Goal: Task Accomplishment & Management: Manage account settings

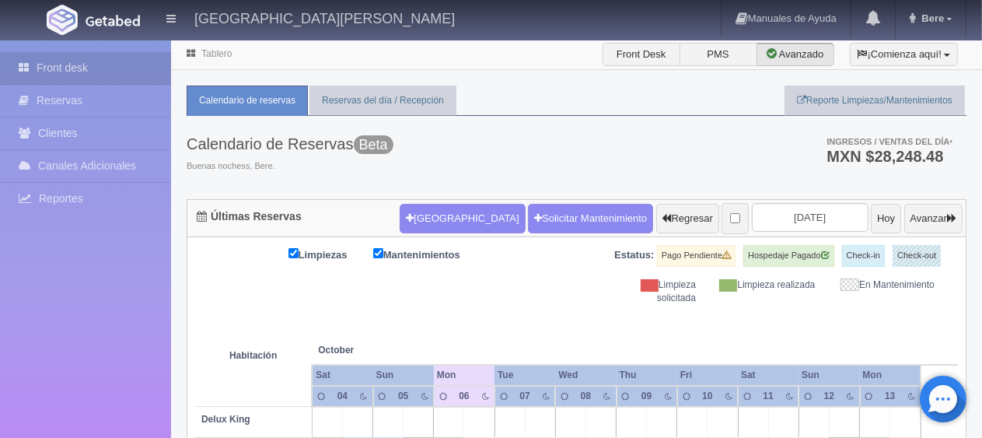
click at [582, 313] on th at bounding box center [570, 334] width 91 height 59
click at [441, 205] on button "[GEOGRAPHIC_DATA]" at bounding box center [462, 219] width 125 height 30
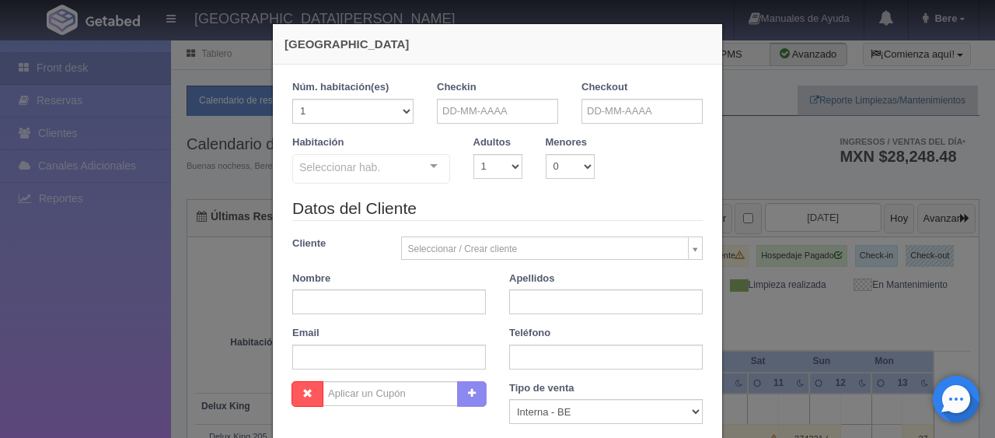
checkbox input "false"
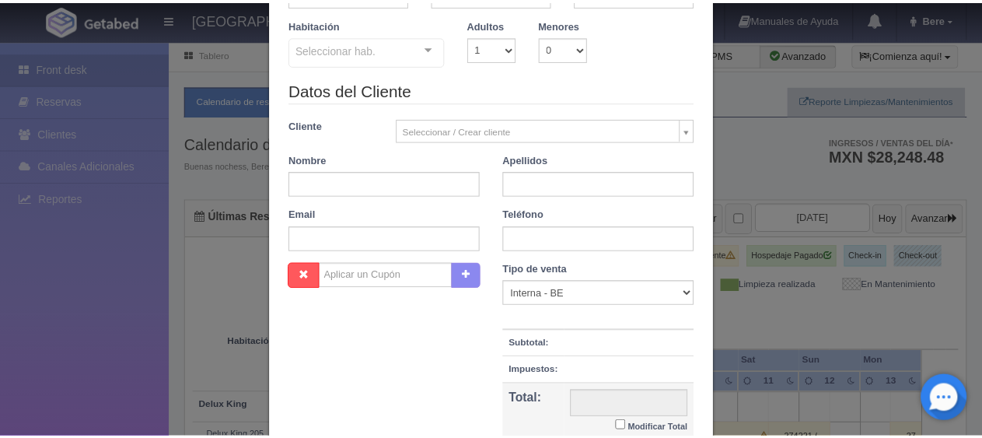
scroll to position [274, 0]
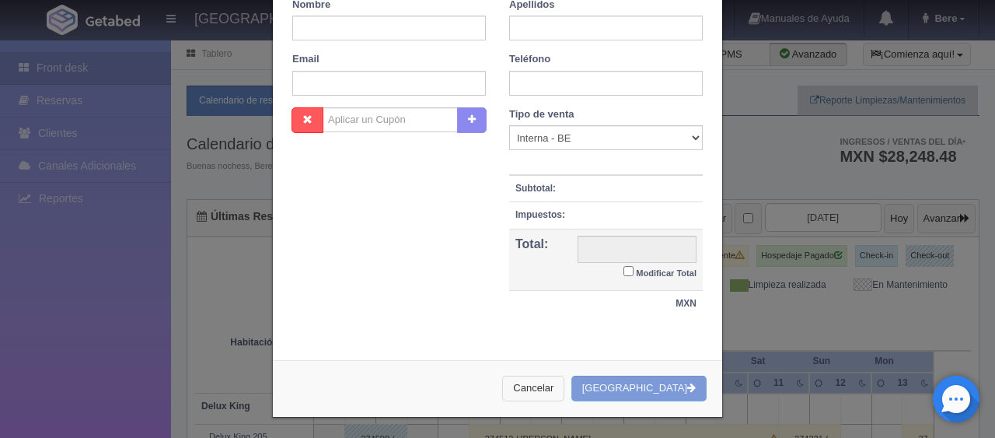
click at [564, 386] on button "Cancelar" at bounding box center [533, 389] width 62 height 26
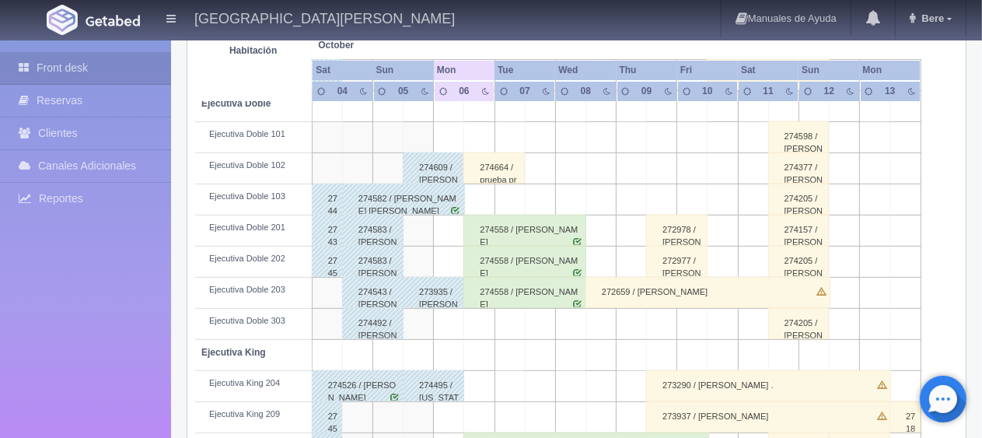
scroll to position [0, 0]
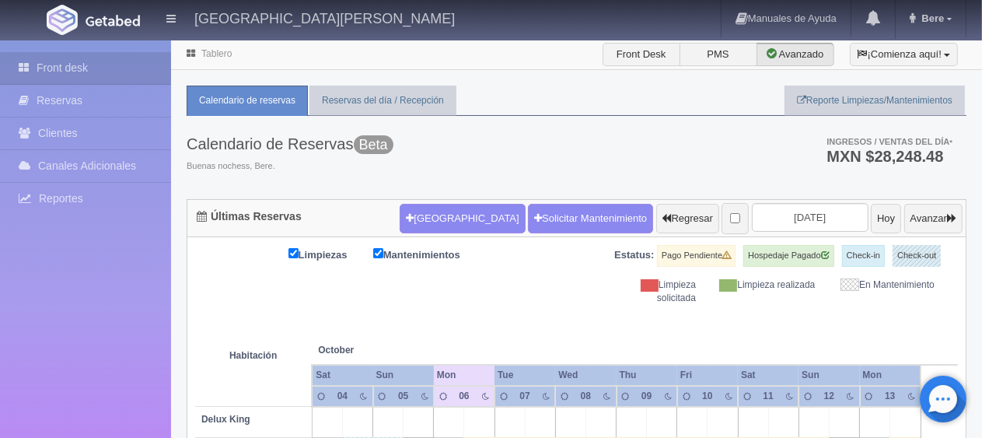
click at [630, 281] on div "Limpieza solicitada" at bounding box center [648, 291] width 119 height 26
drag, startPoint x: 955, startPoint y: 302, endPoint x: 566, endPoint y: 302, distance: 388.8
click at [566, 302] on div "Limpiezas Mantenimientos Estatus: Pago Pendiente Hospedaje Pagado Check-in Chec…" at bounding box center [576, 275] width 763 height 60
click at [648, 294] on div "Limpieza solicitada" at bounding box center [648, 291] width 119 height 26
click at [558, 233] on div "[GEOGRAPHIC_DATA] Solicitar Mantenimiento Regresar [DATE] Hoy Avanzar" at bounding box center [681, 218] width 571 height 40
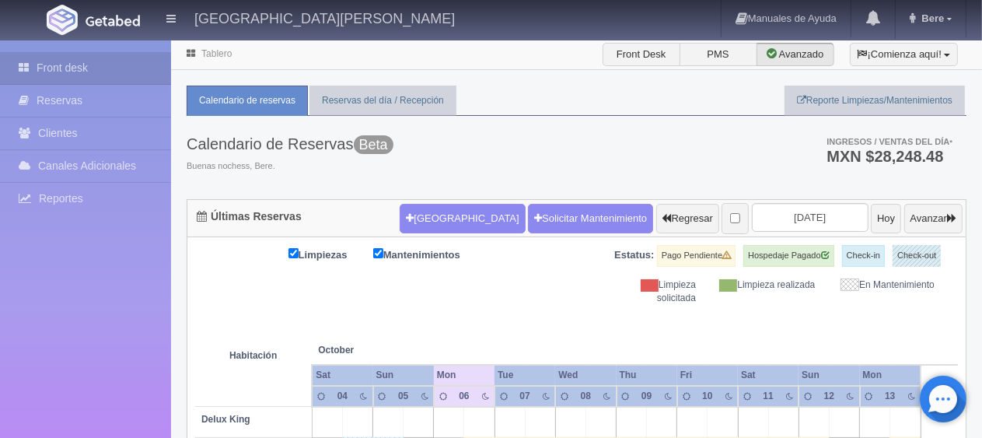
drag, startPoint x: 949, startPoint y: 295, endPoint x: 491, endPoint y: 281, distance: 457.4
click at [491, 281] on div "Limpiezas Mantenimientos Estatus: Pago Pendiente Hospedaje Pagado Check-in Chec…" at bounding box center [576, 275] width 763 height 60
click at [602, 292] on div "Limpieza solicitada" at bounding box center [648, 291] width 119 height 26
click at [538, 326] on th at bounding box center [570, 334] width 91 height 59
click at [599, 275] on div "Estatus: Pago Pendiente Hospedaje Pagado Check-in Check-out" at bounding box center [768, 261] width 382 height 33
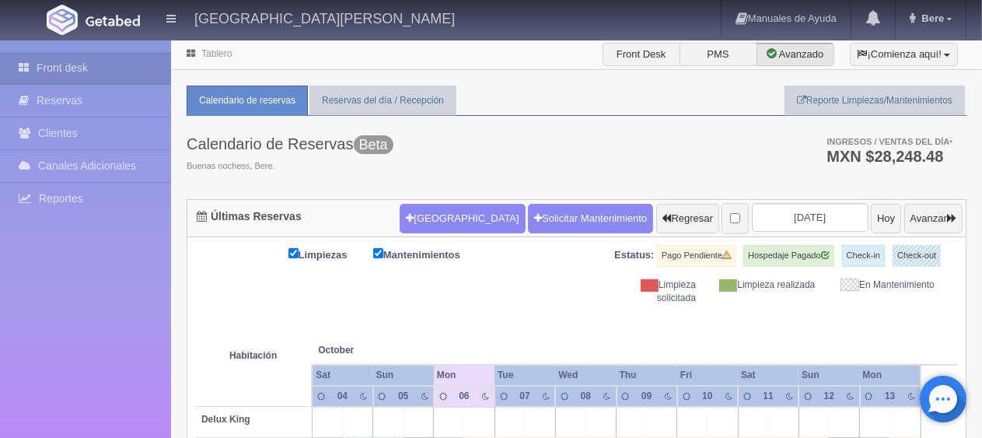
drag, startPoint x: 949, startPoint y: 299, endPoint x: 435, endPoint y: 288, distance: 514.0
click at [557, 281] on div "Limpiezas Mantenimientos Estatus: Pago Pendiente Hospedaje Pagado Check-in Chec…" at bounding box center [576, 275] width 763 height 60
drag, startPoint x: 948, startPoint y: 291, endPoint x: 432, endPoint y: 293, distance: 516.3
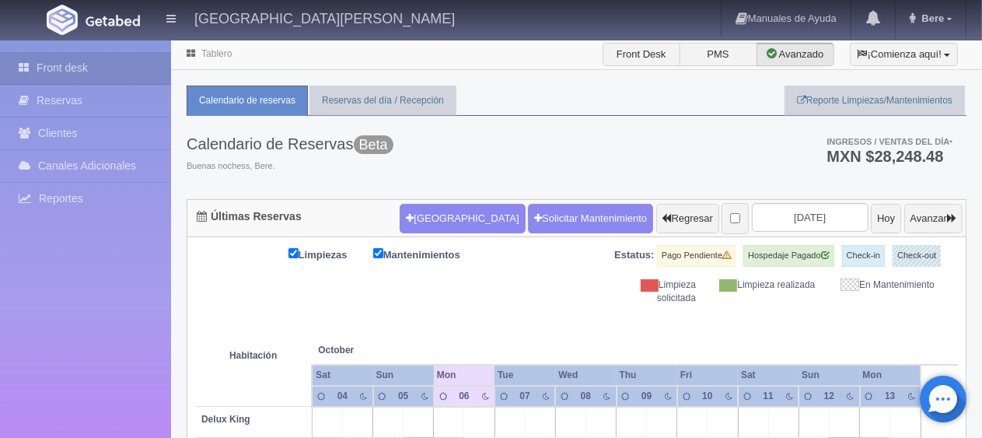
click at [455, 286] on div "Limpiezas Mantenimientos Estatus: Pago Pendiente Hospedaje Pagado Check-in Chec…" at bounding box center [576, 275] width 763 height 60
drag, startPoint x: 591, startPoint y: 295, endPoint x: 994, endPoint y: 300, distance: 403.6
click at [981, 300] on html "[GEOGRAPHIC_DATA][PERSON_NAME] Manuales de Ayuda Actualizaciones recientes Bere…" at bounding box center [491, 219] width 982 height 438
click at [860, 278] on div "En Mantenimiento" at bounding box center [885, 284] width 119 height 13
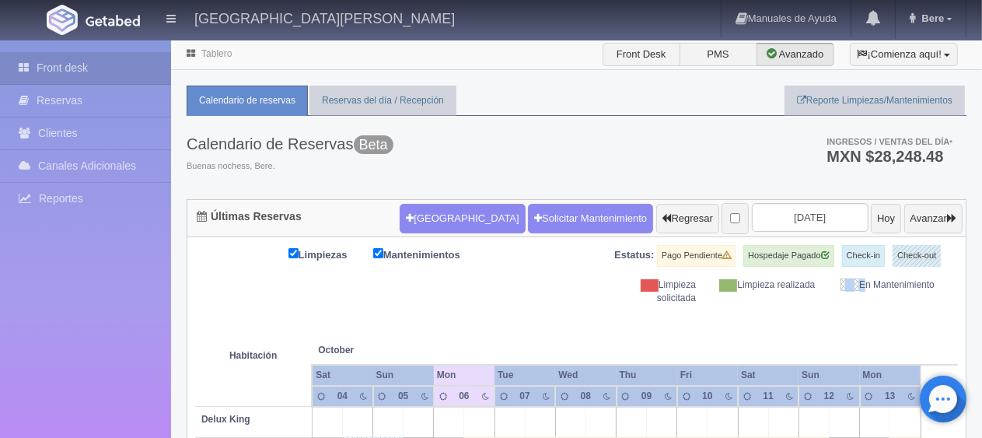
click at [927, 289] on div "En Mantenimiento" at bounding box center [885, 284] width 119 height 13
click at [659, 300] on div "Limpieza solicitada" at bounding box center [648, 291] width 119 height 26
